Goal: Task Accomplishment & Management: Complete application form

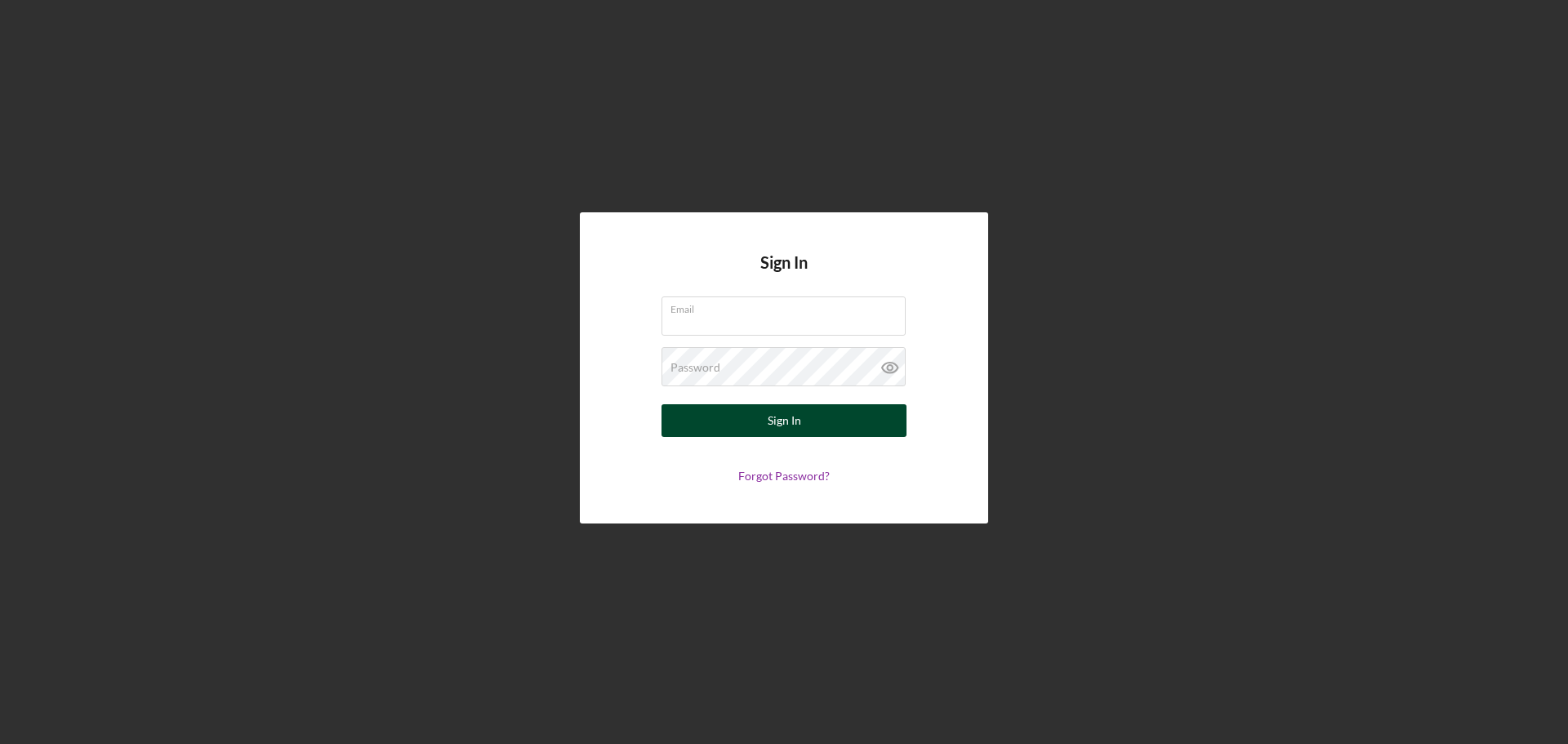
type input "[PERSON_NAME][EMAIL_ADDRESS][DOMAIN_NAME]"
click at [774, 417] on div "Sign In" at bounding box center [785, 420] width 33 height 32
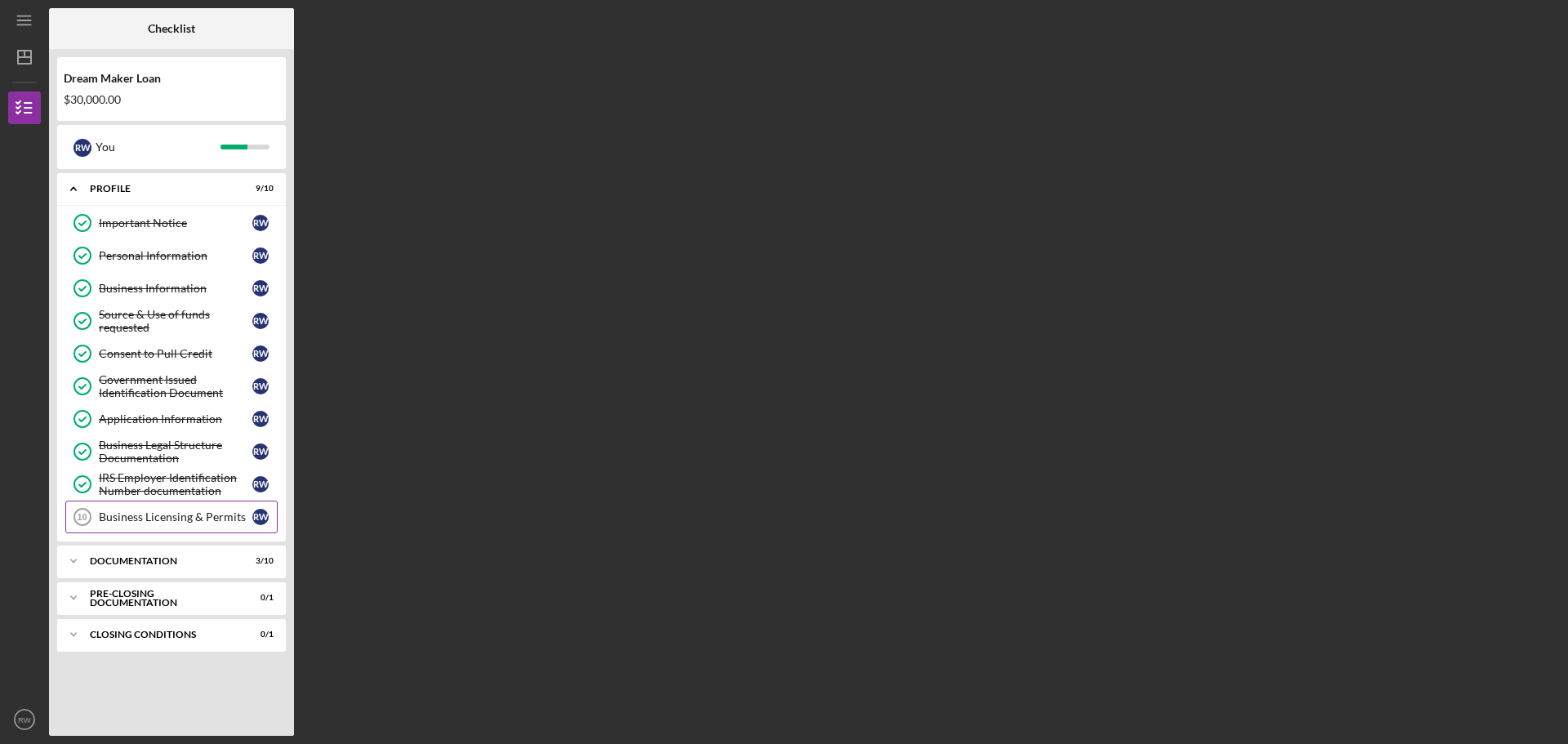
click at [170, 517] on div "Business Licensing & Permits" at bounding box center [176, 517] width 154 height 13
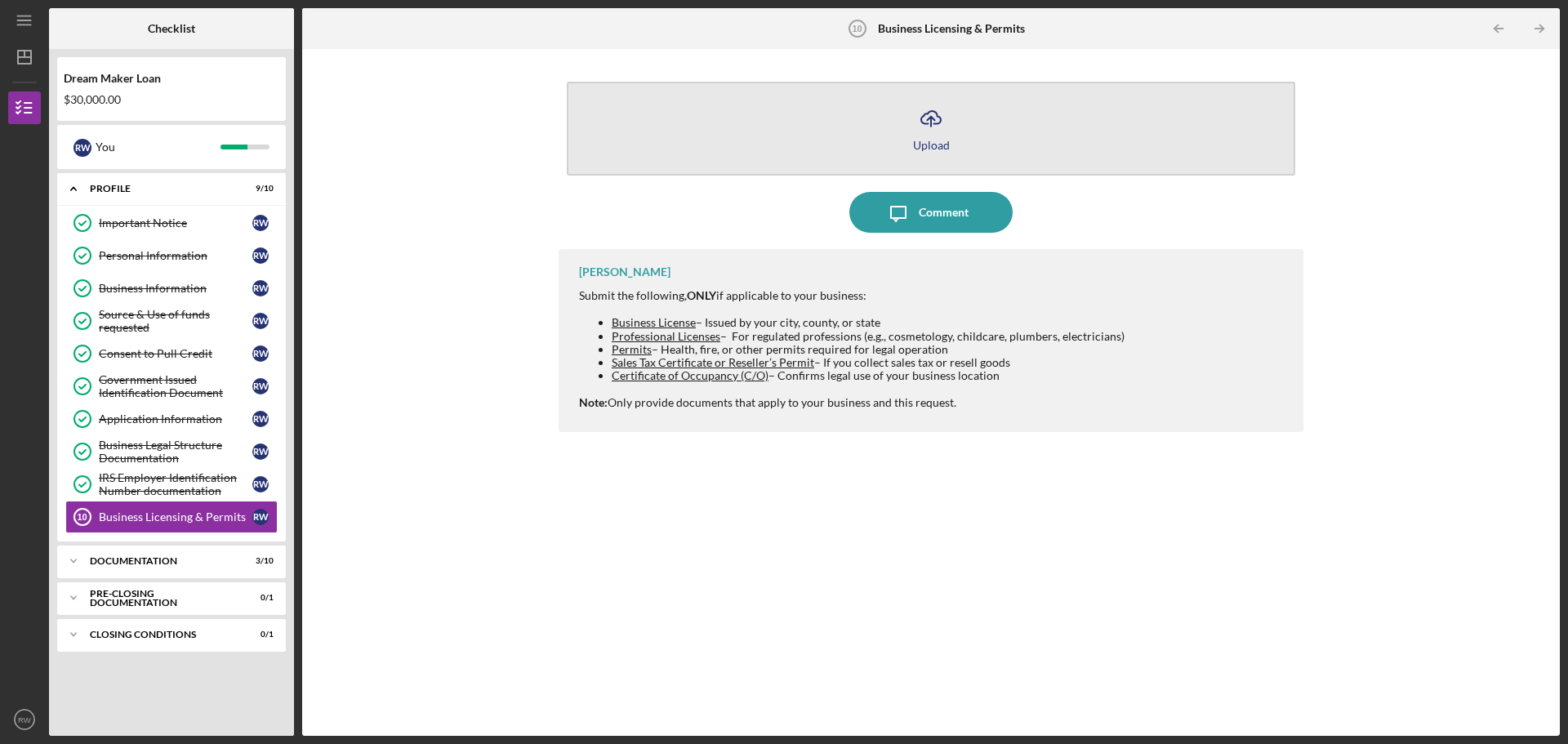
click at [955, 107] on button "Icon/Upload Upload" at bounding box center [931, 128] width 728 height 94
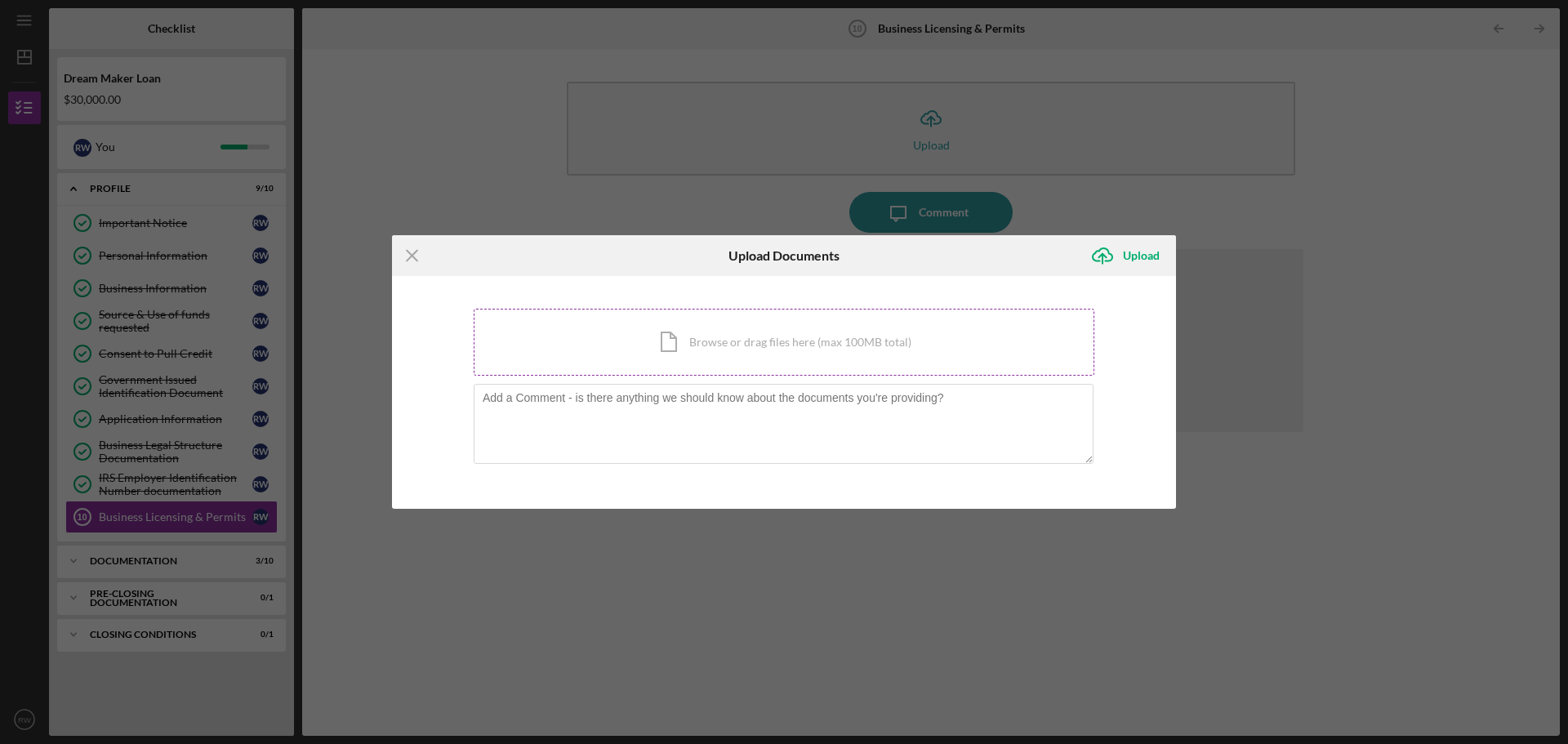
click at [711, 334] on div "Icon/Document Browse or drag files here (max 100MB total) Tap to choose files o…" at bounding box center [784, 342] width 621 height 67
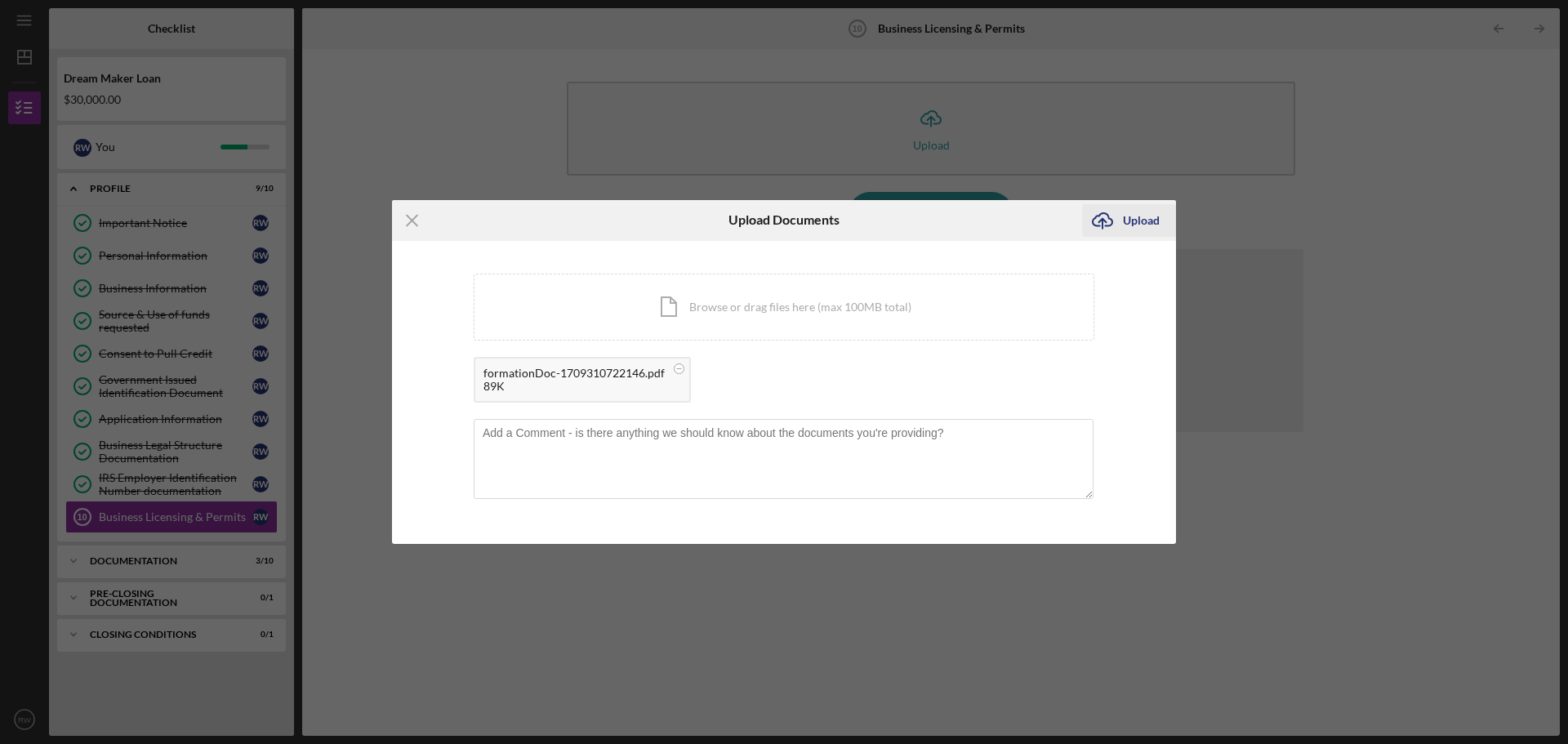
click at [1157, 210] on div "Upload" at bounding box center [1142, 220] width 37 height 32
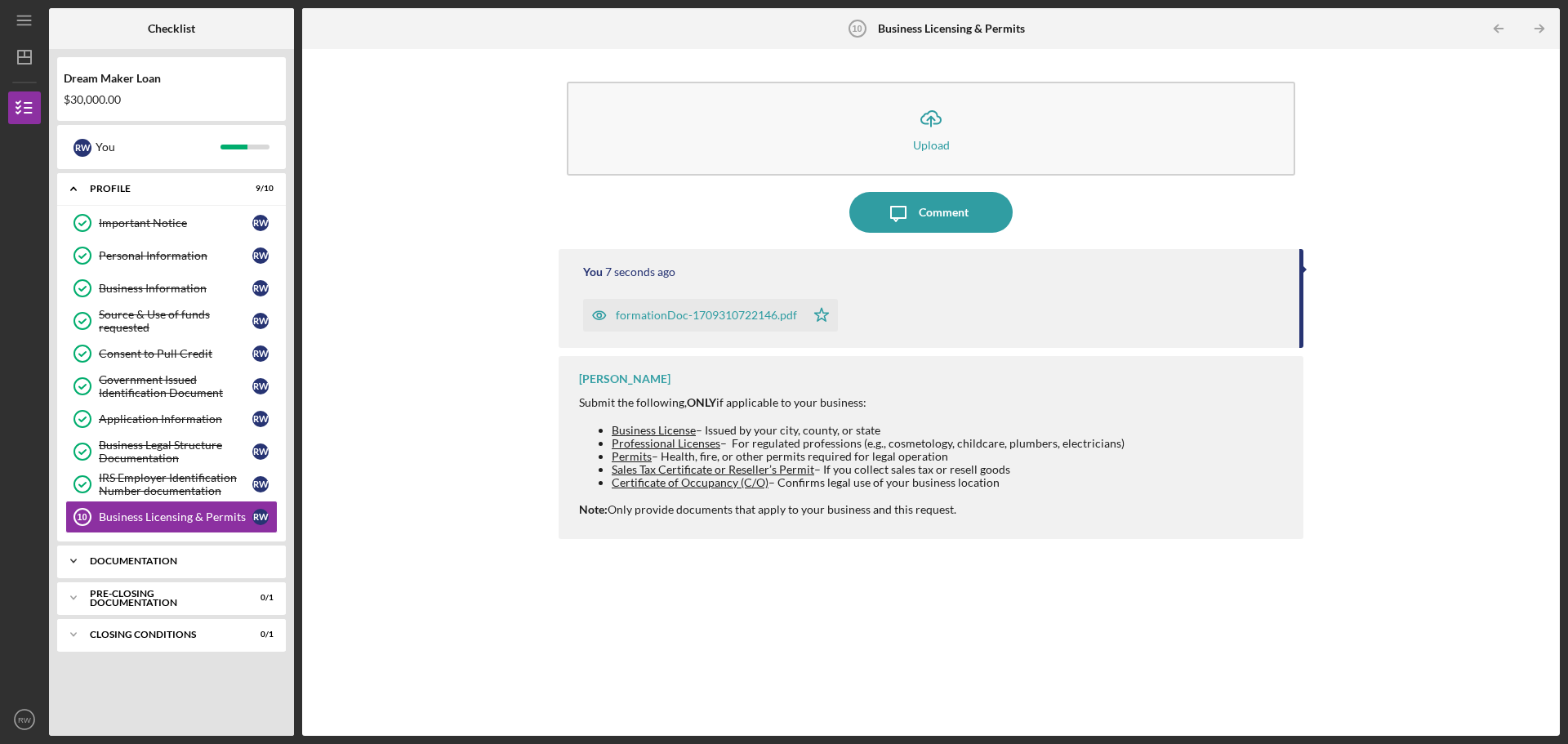
click at [148, 561] on div "Documentation" at bounding box center [178, 561] width 176 height 10
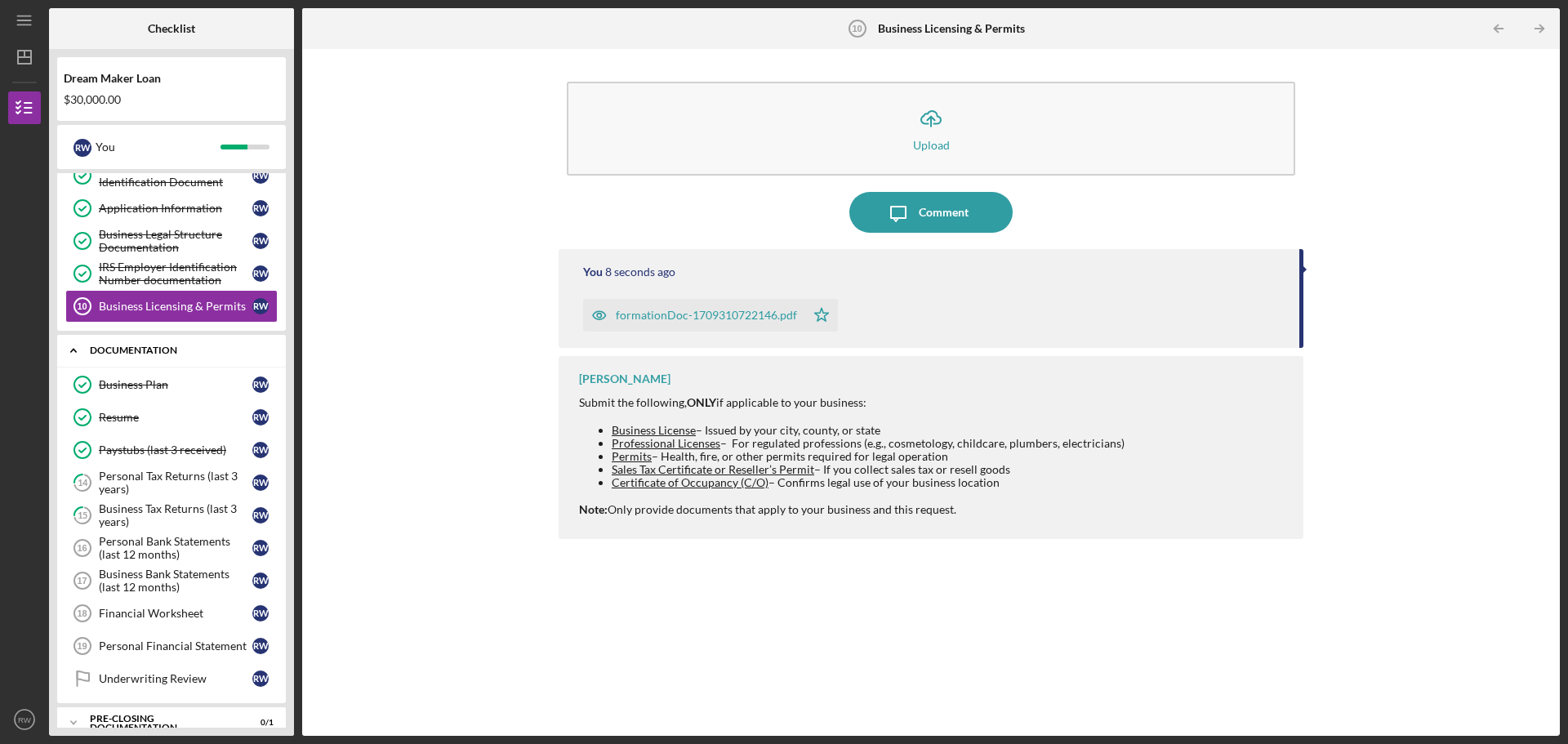
scroll to position [245, 0]
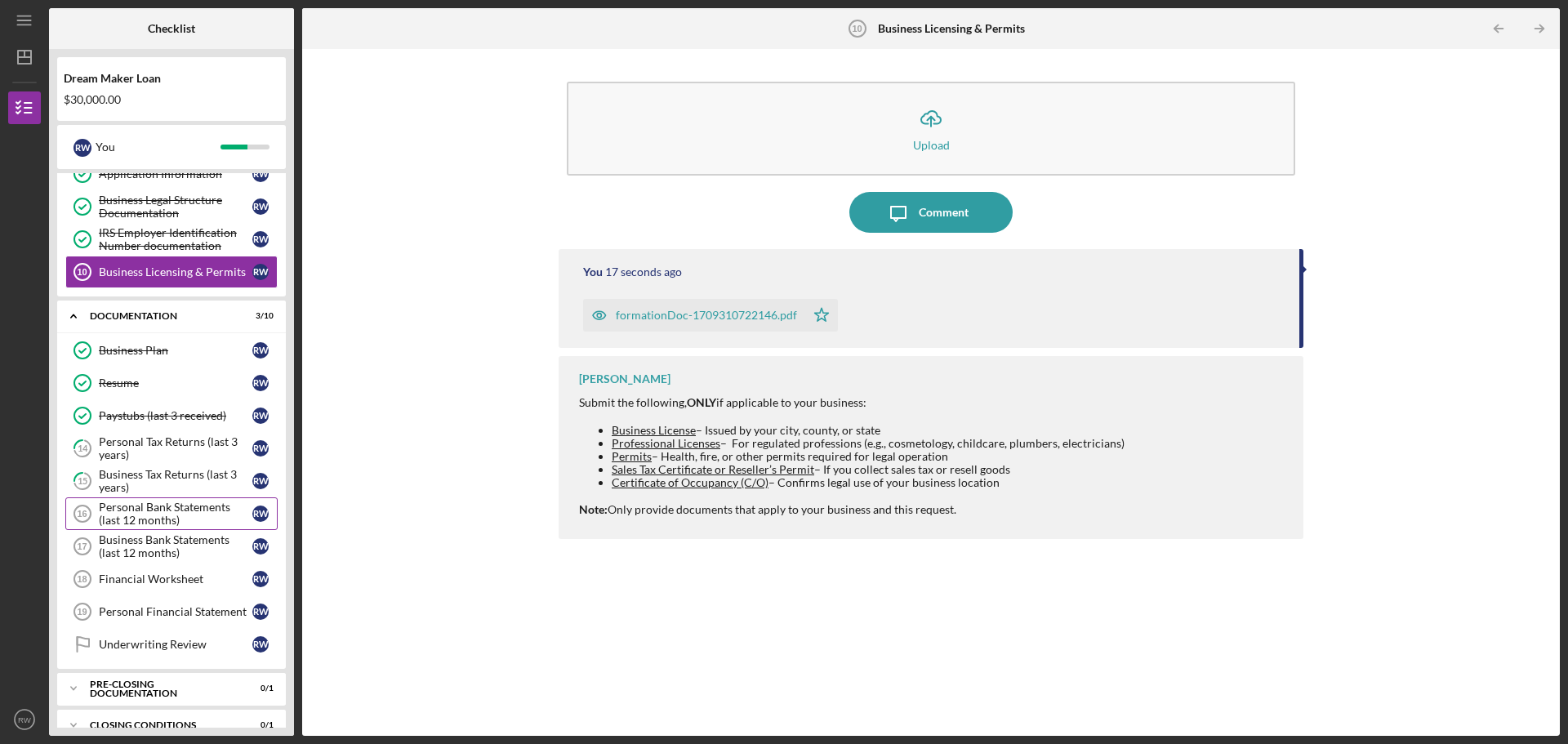
click at [155, 506] on div "Personal Bank Statements (last 12 months)" at bounding box center [176, 513] width 154 height 26
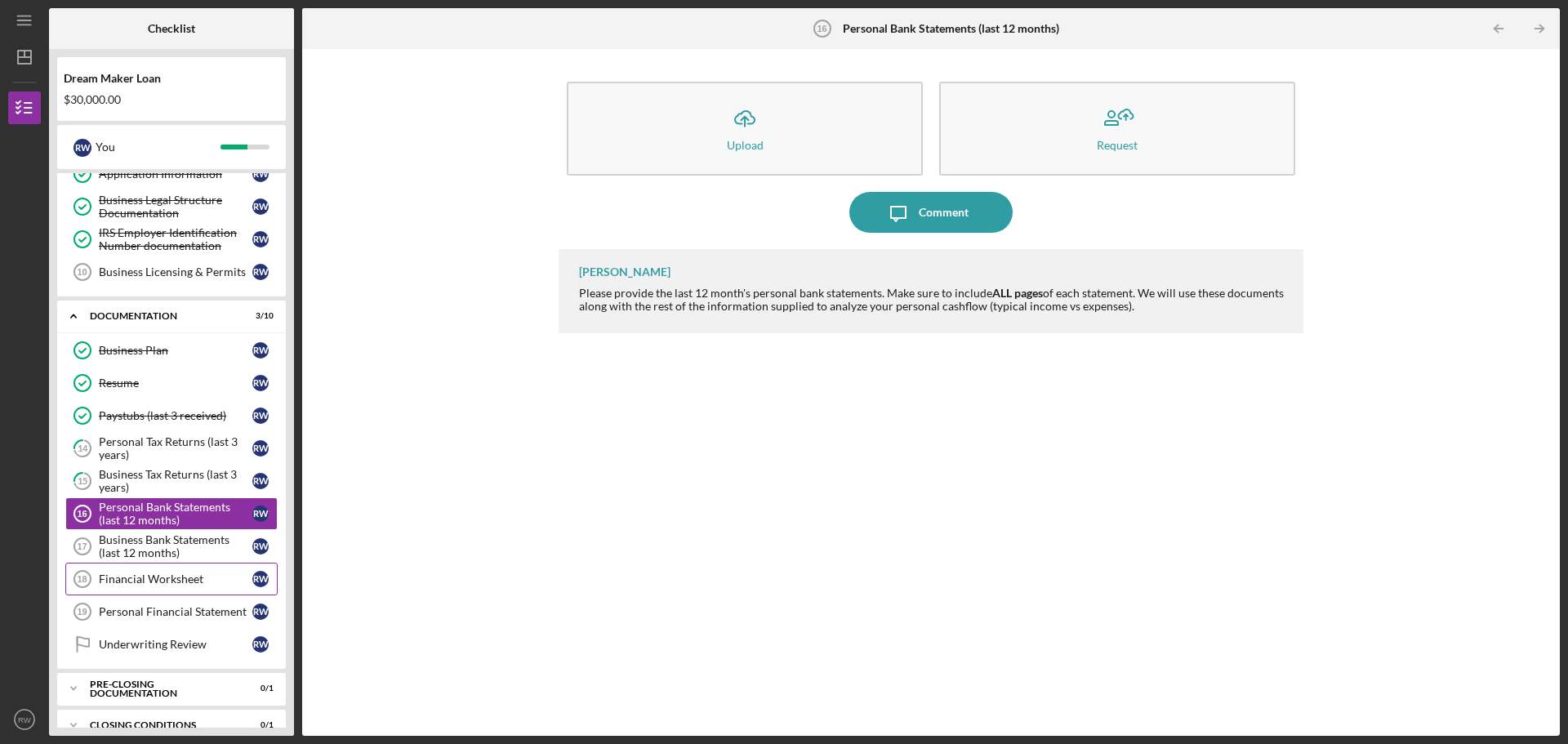
click at [148, 581] on div "Financial Worksheet" at bounding box center [176, 579] width 154 height 13
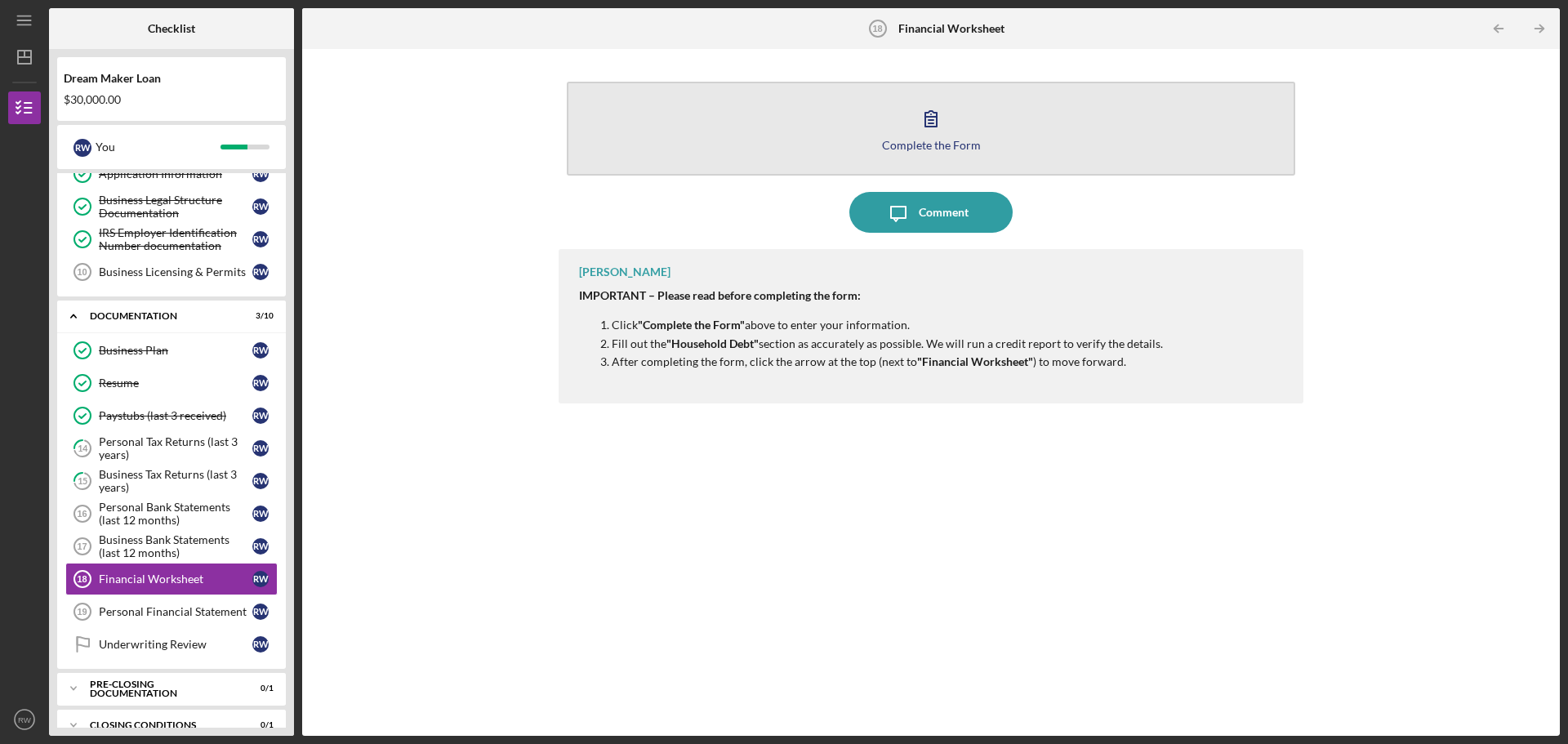
click at [920, 105] on icon "button" at bounding box center [931, 119] width 41 height 41
